Goal: Task Accomplishment & Management: Use online tool/utility

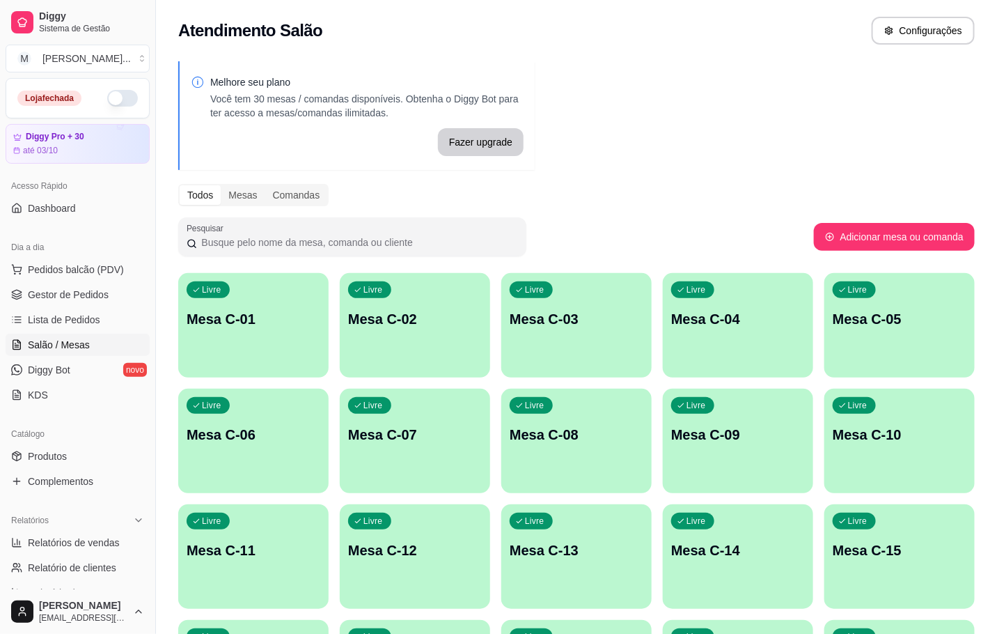
drag, startPoint x: 995, startPoint y: 157, endPoint x: 991, endPoint y: 147, distance: 11.0
click at [991, 147] on div "Melhore seu plano Você tem 30 mesas / comandas disponíveis. Obtenha o Diggy Bot…" at bounding box center [576, 512] width 841 height 919
drag, startPoint x: 667, startPoint y: 134, endPoint x: 671, endPoint y: 105, distance: 29.5
click at [671, 134] on div "Melhore seu plano Você tem 30 mesas / comandas disponíveis. Obtenha o Diggy Bot…" at bounding box center [576, 512] width 841 height 919
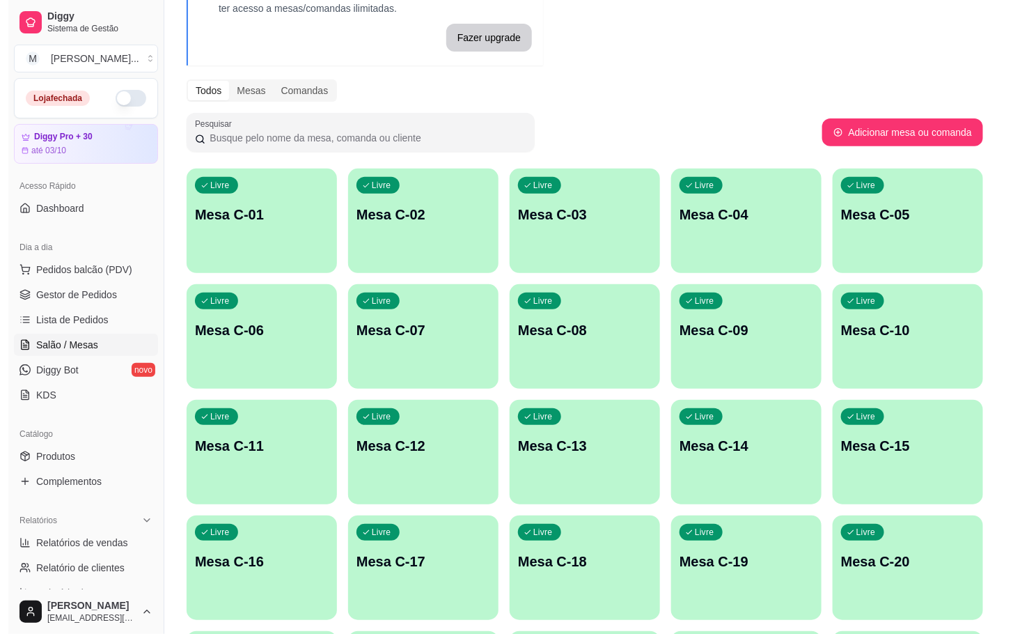
scroll to position [209, 0]
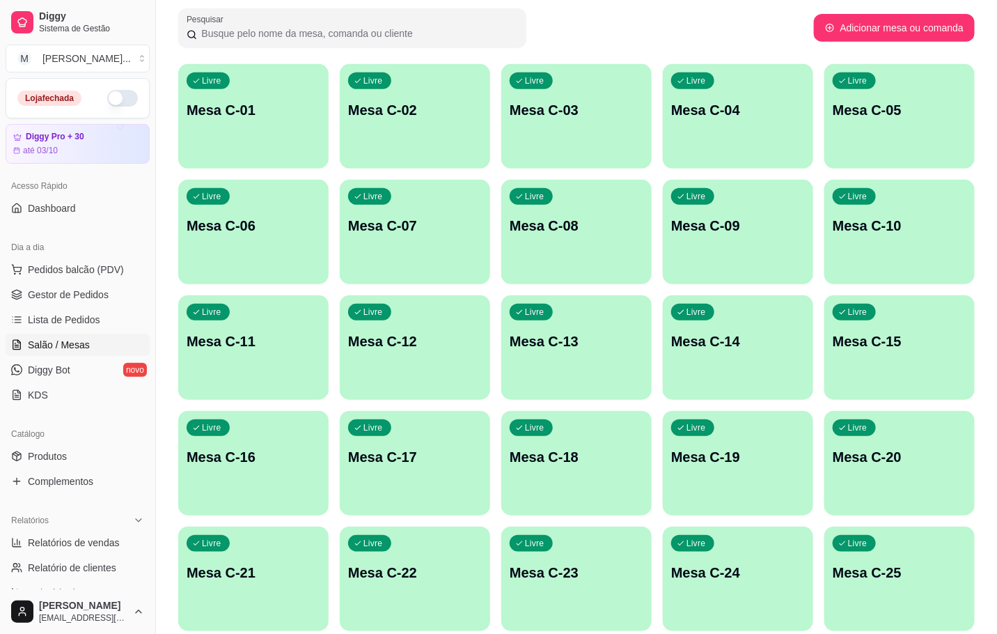
click at [853, 586] on div "Livre Mesa C-25" at bounding box center [900, 571] width 150 height 88
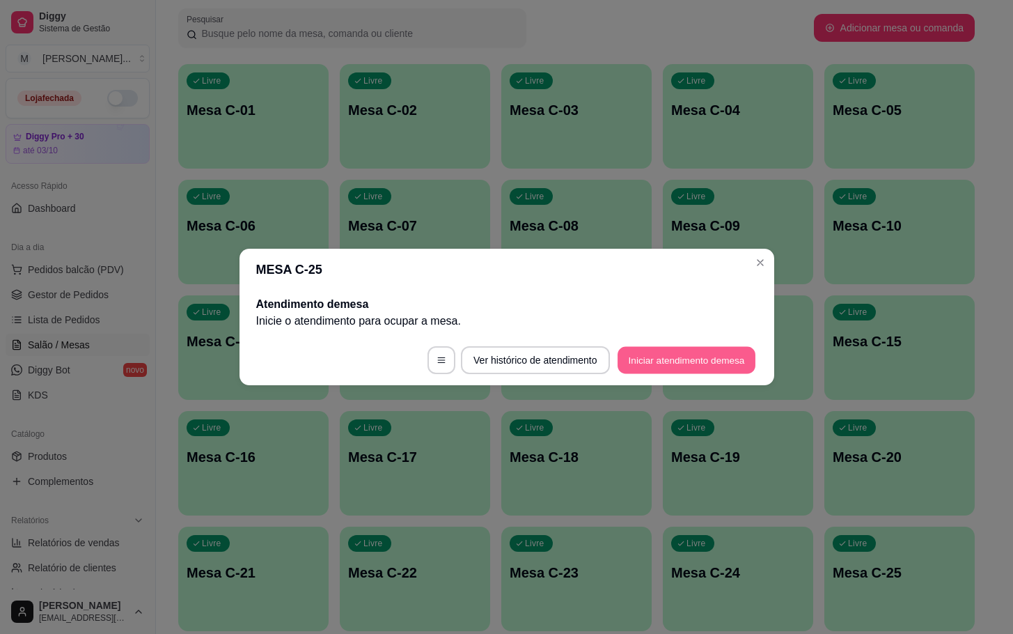
click at [677, 366] on button "Iniciar atendimento de mesa" at bounding box center [687, 360] width 138 height 27
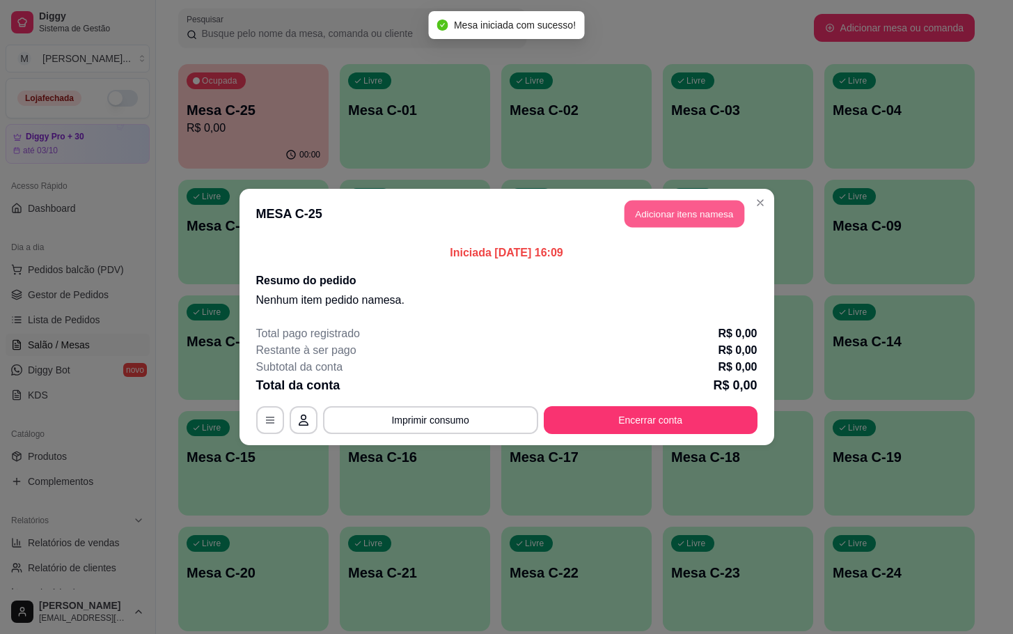
click at [669, 211] on button "Adicionar itens na mesa" at bounding box center [685, 214] width 120 height 27
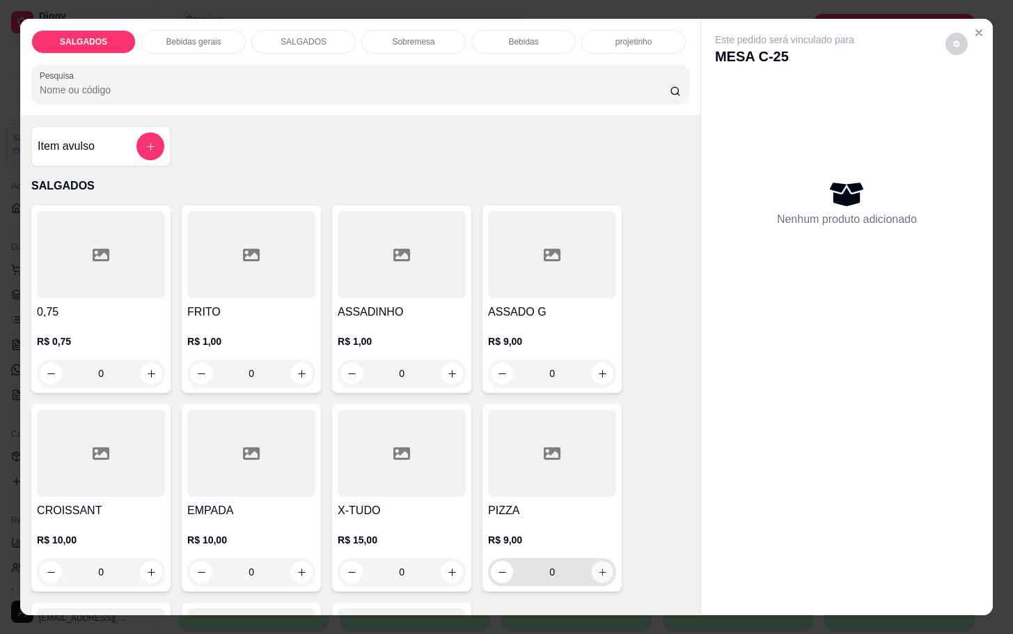
click at [592, 561] on button "increase-product-quantity" at bounding box center [603, 572] width 22 height 22
type input "1"
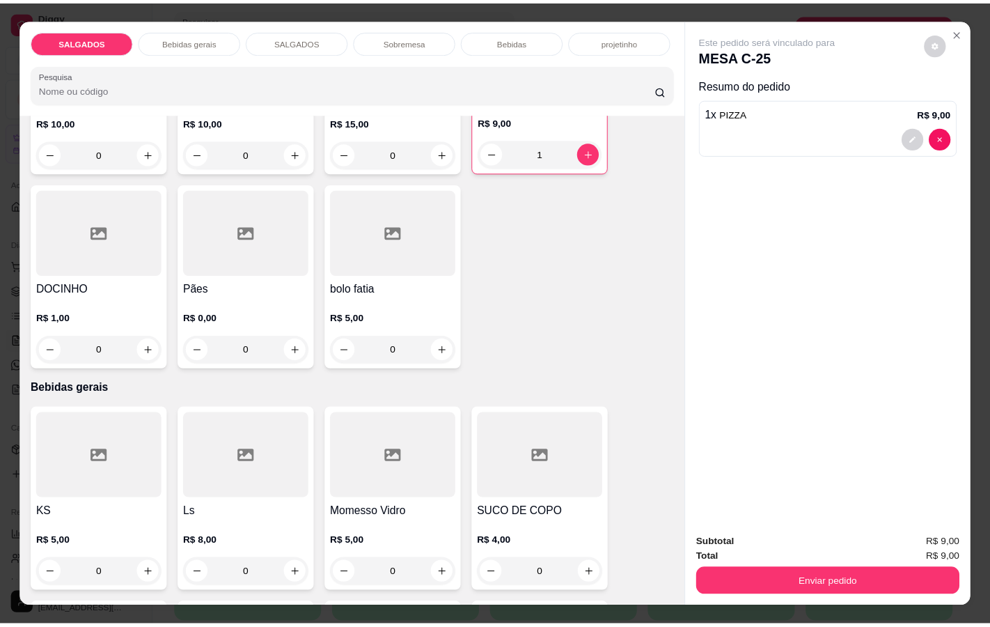
scroll to position [522, 0]
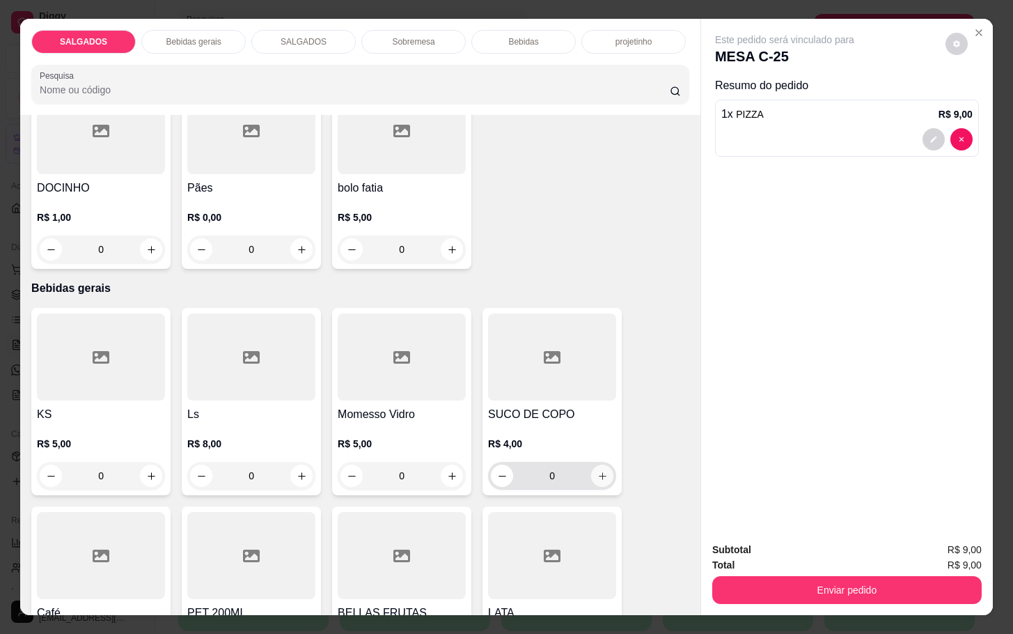
click at [598, 479] on button "increase-product-quantity" at bounding box center [602, 476] width 22 height 22
type input "1"
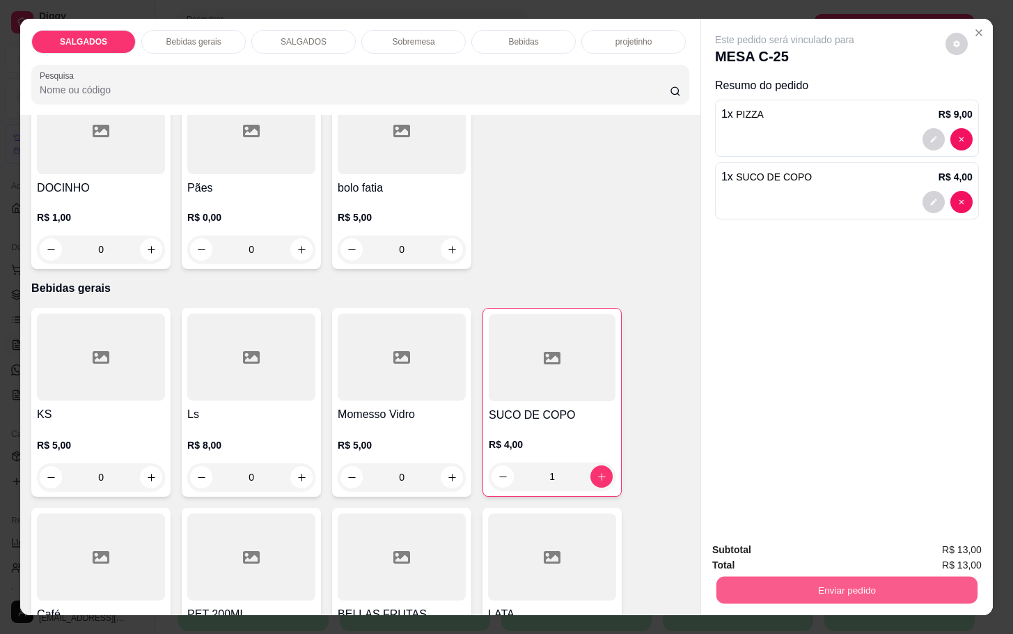
click at [781, 585] on button "Enviar pedido" at bounding box center [847, 589] width 261 height 27
click at [820, 552] on button "Não registrar e enviar pedido" at bounding box center [799, 548] width 141 height 26
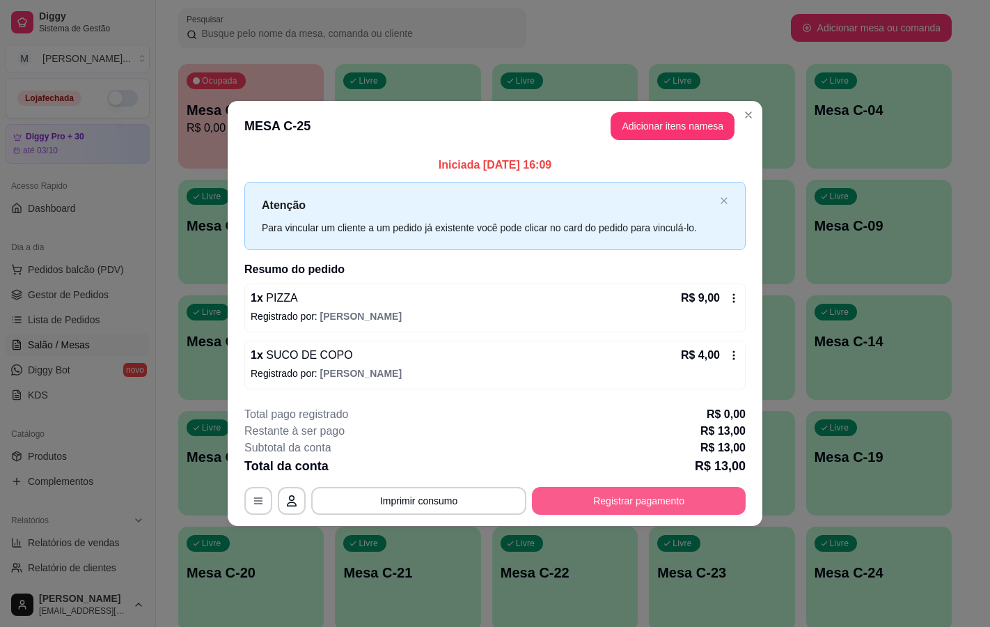
click at [608, 504] on button "Registrar pagamento" at bounding box center [639, 501] width 214 height 28
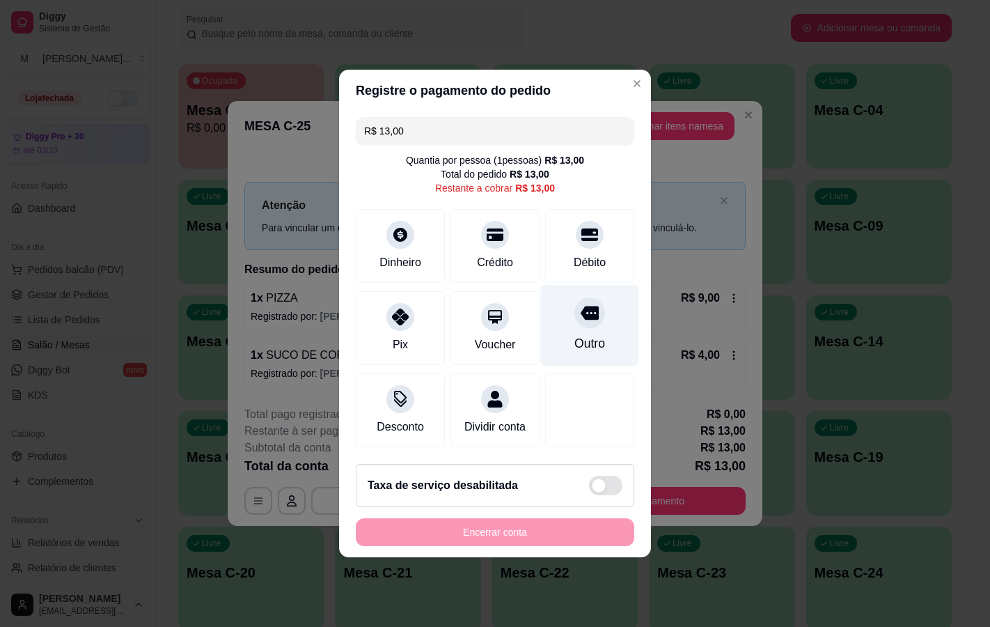
click at [584, 320] on div "Outro" at bounding box center [590, 325] width 98 height 81
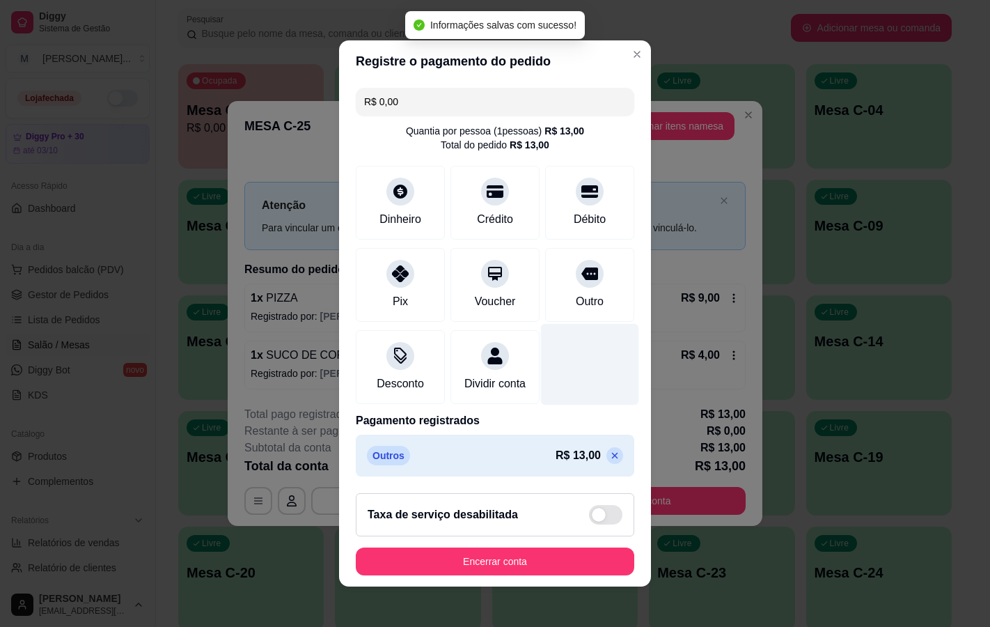
type input "R$ 0,00"
